Goal: Task Accomplishment & Management: Manage account settings

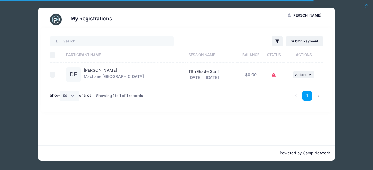
select select "50"
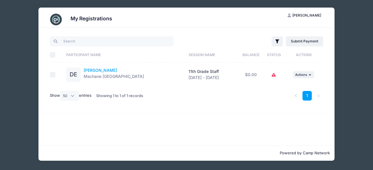
click at [96, 73] on link "[PERSON_NAME]" at bounding box center [101, 70] width 34 height 5
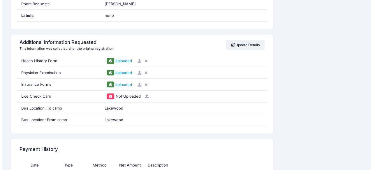
scroll to position [555, 0]
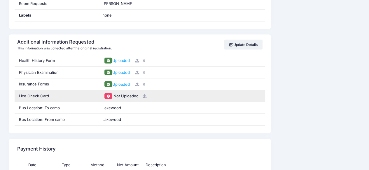
click at [144, 94] on icon at bounding box center [144, 96] width 5 height 4
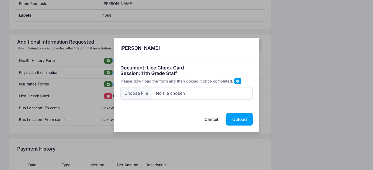
click at [236, 81] on span at bounding box center [237, 81] width 3 height 3
